Goal: Communication & Community: Answer question/provide support

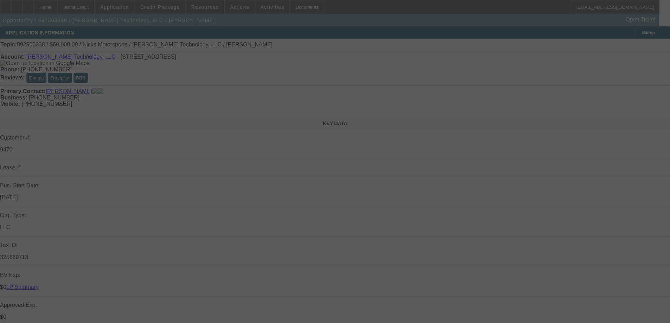
select select "0"
select select "2"
select select "0.1"
select select "4"
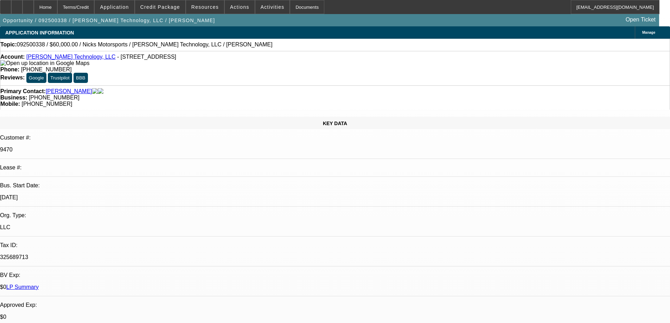
radio input "true"
drag, startPoint x: 471, startPoint y: 134, endPoint x: 475, endPoint y: 110, distance: 23.9
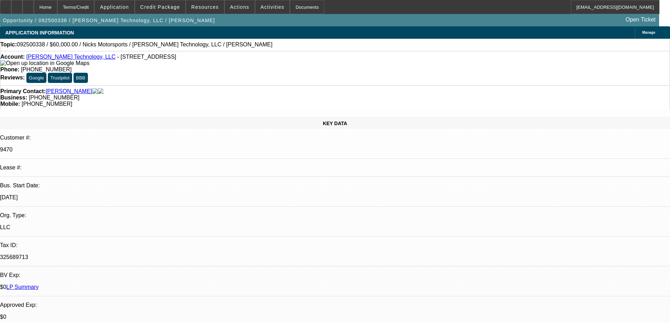
type textarea "01 PAID IN FULL, PAID WELL. 02,03 BOTH ARE ONE OFFS.WITH NO PAY HISTORY WI\TH B…"
radio input "false"
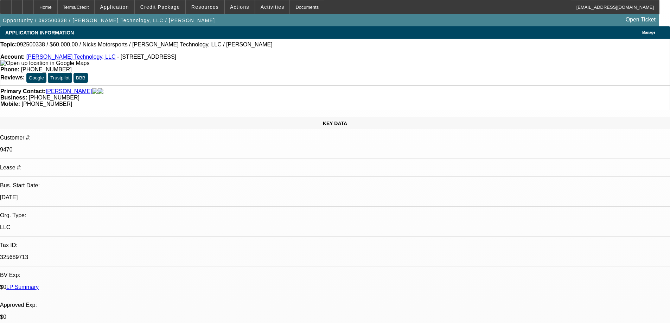
radio input "true"
